Goal: Use online tool/utility: Use online tool/utility

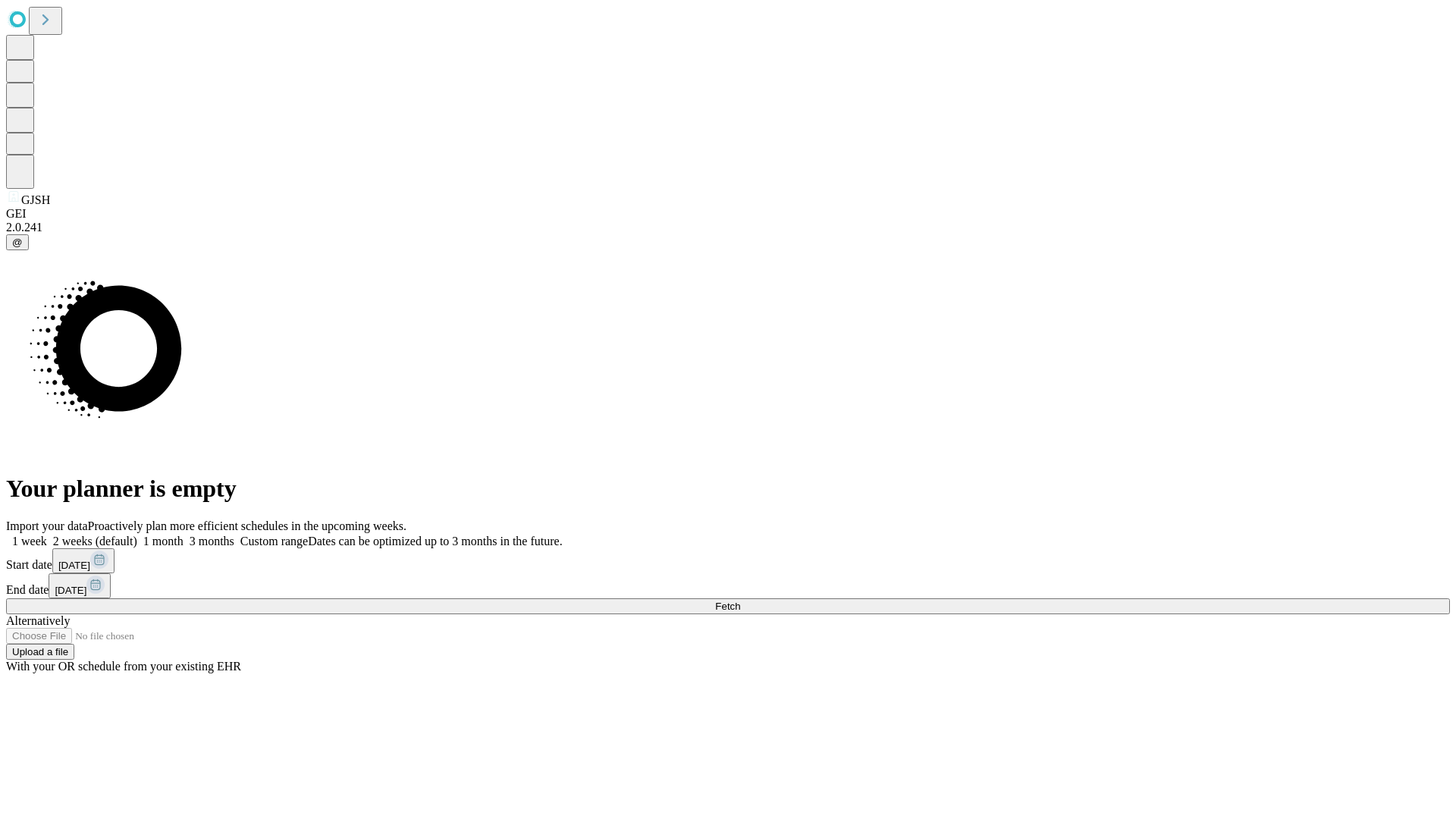
click at [741, 601] on span "Fetch" at bounding box center [728, 606] width 25 height 11
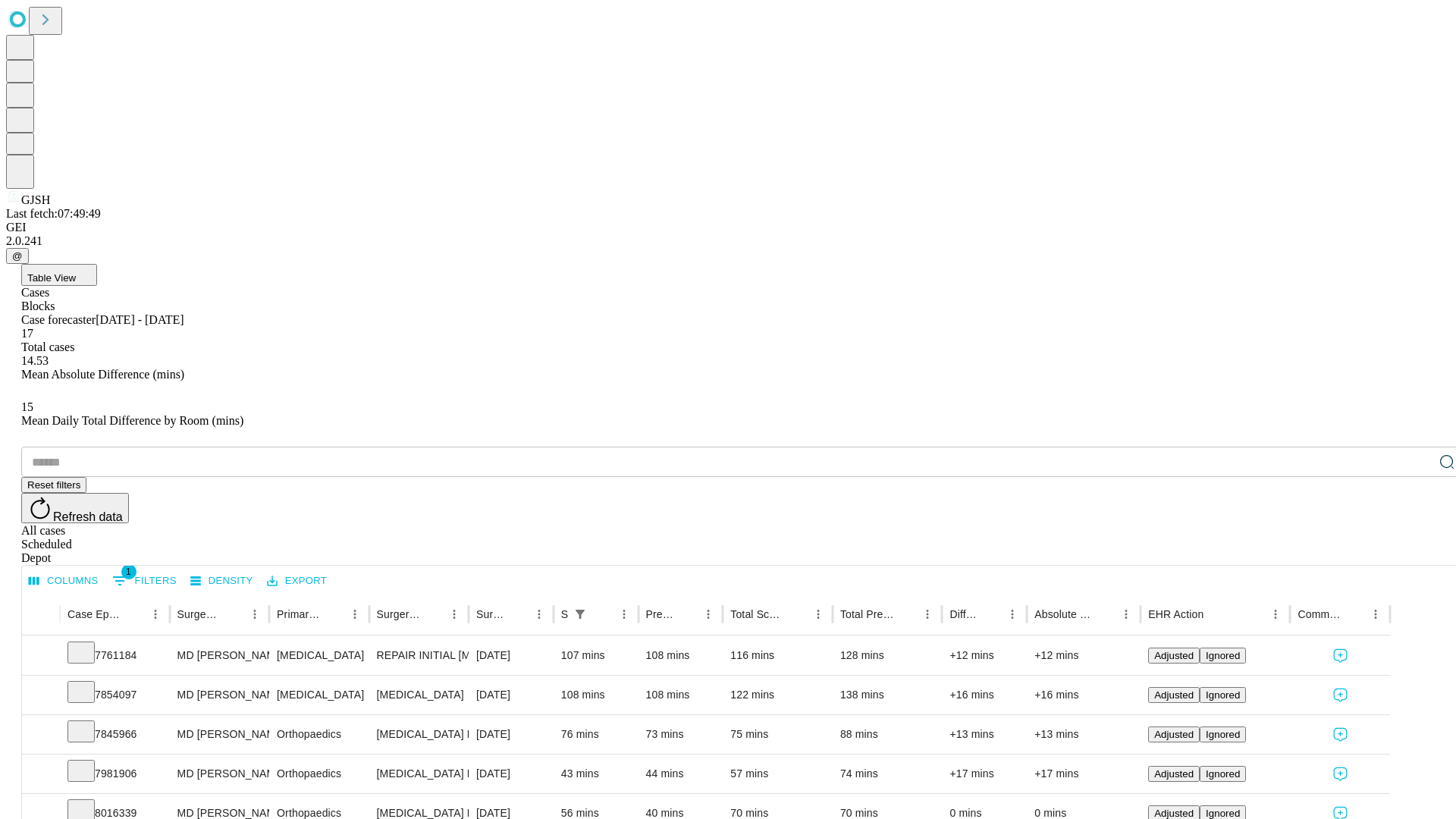
click at [1417, 551] on div "Depot" at bounding box center [743, 558] width 1444 height 14
